Goal: Transaction & Acquisition: Purchase product/service

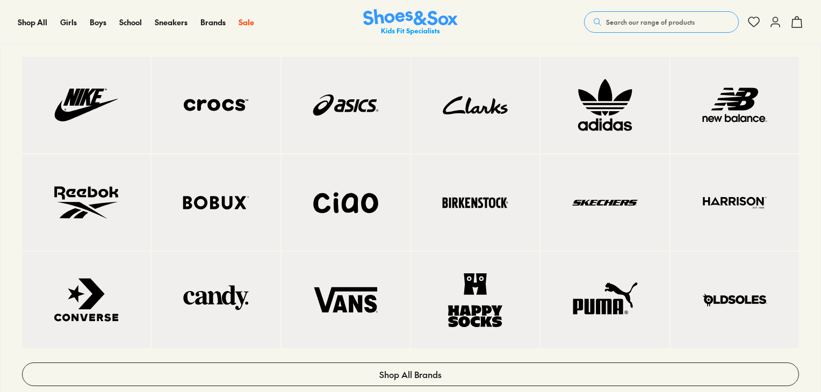
scroll to position [107, 0]
click at [742, 197] on img at bounding box center [734, 202] width 85 height 53
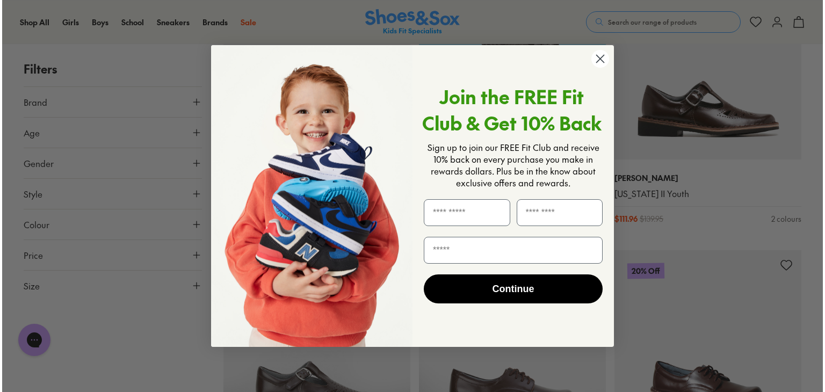
scroll to position [1506, 0]
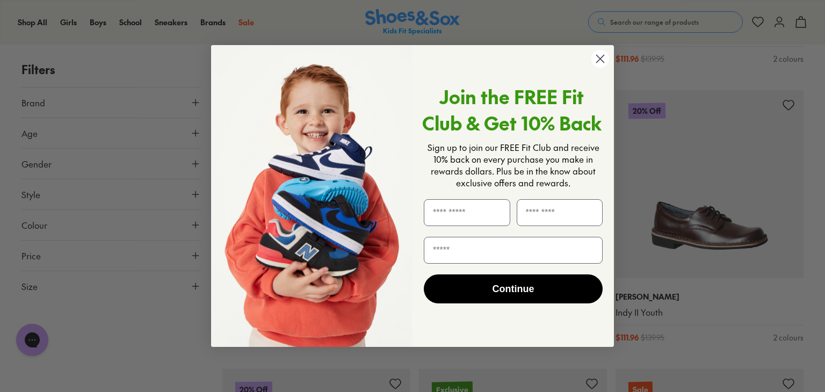
click at [597, 56] on icon "Close dialog" at bounding box center [601, 59] width 8 height 8
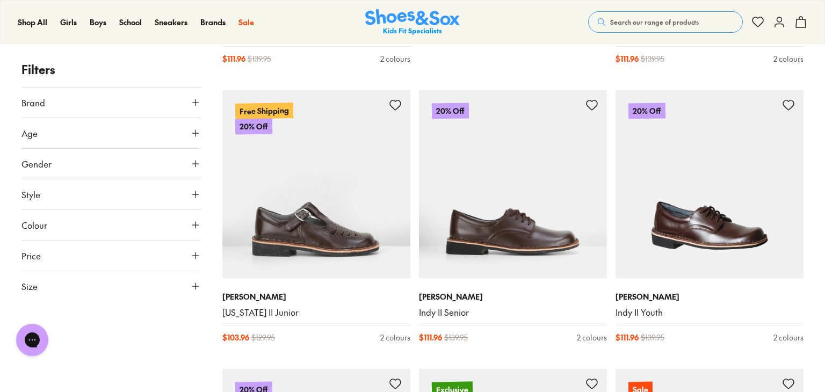
type input "***"
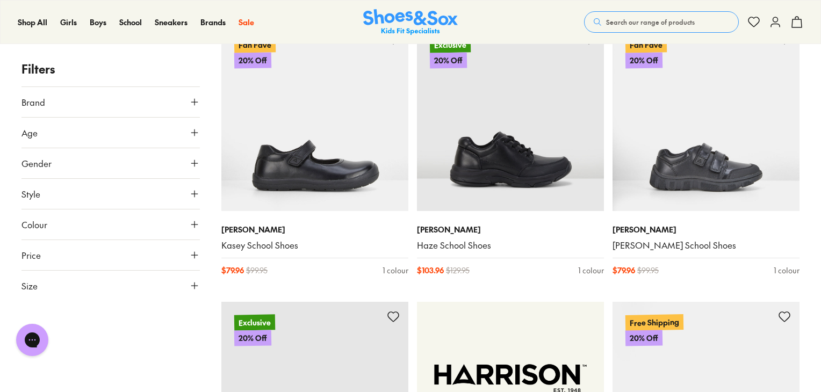
scroll to position [320, 0]
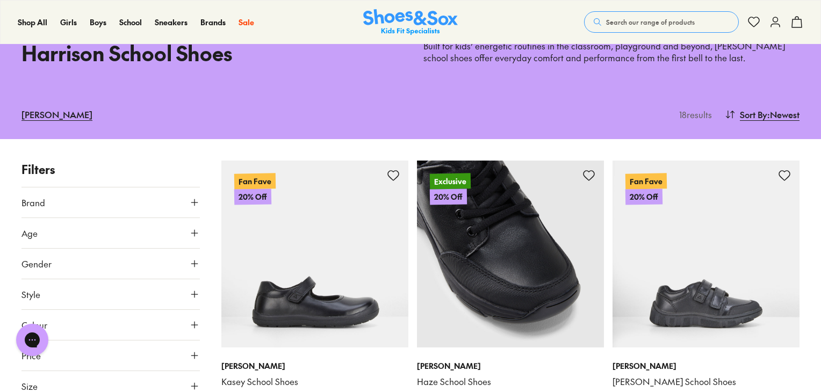
click at [533, 212] on img at bounding box center [510, 254] width 187 height 187
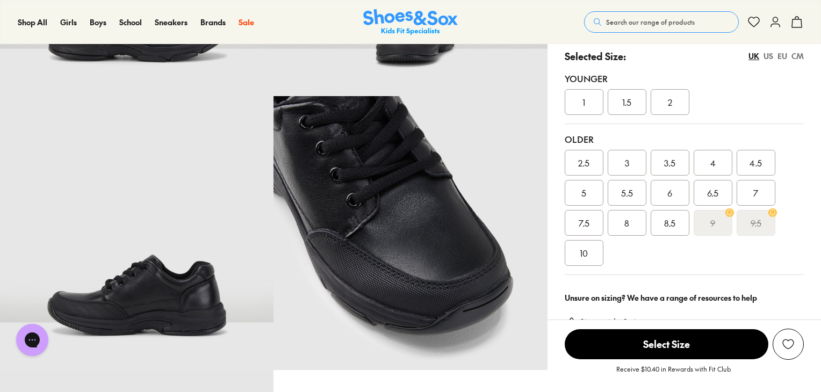
select select "*"
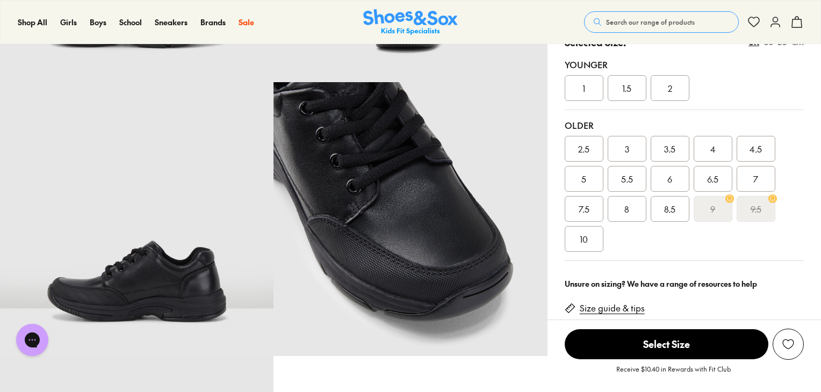
scroll to position [269, 0]
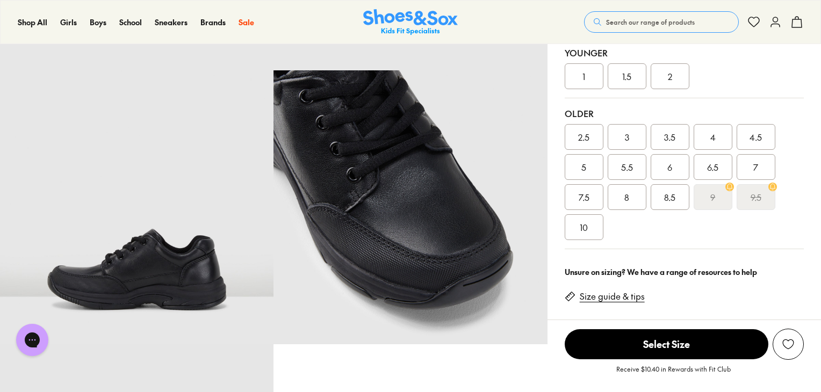
click at [615, 297] on link "Size guide & tips" at bounding box center [611, 297] width 65 height 12
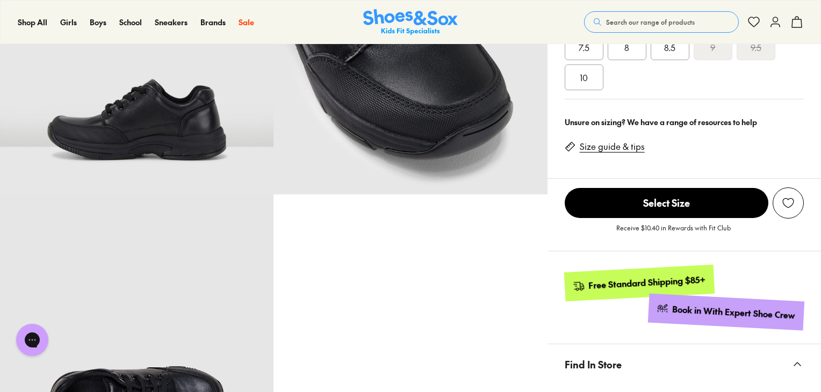
scroll to position [320, 0]
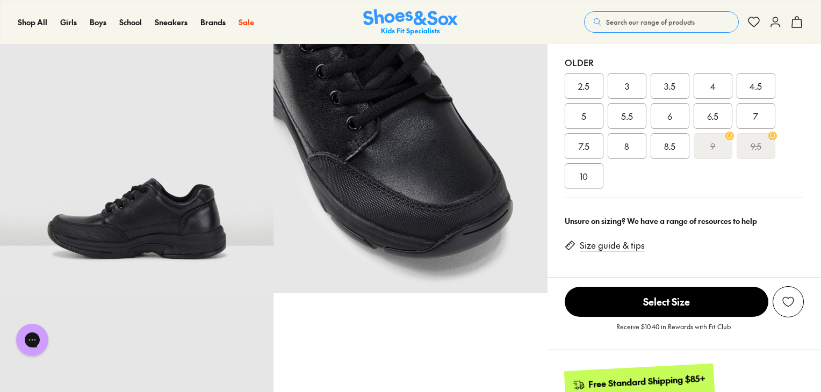
click at [625, 147] on span "8" at bounding box center [626, 146] width 5 height 13
